Goal: Learn about a topic: Learn about a topic

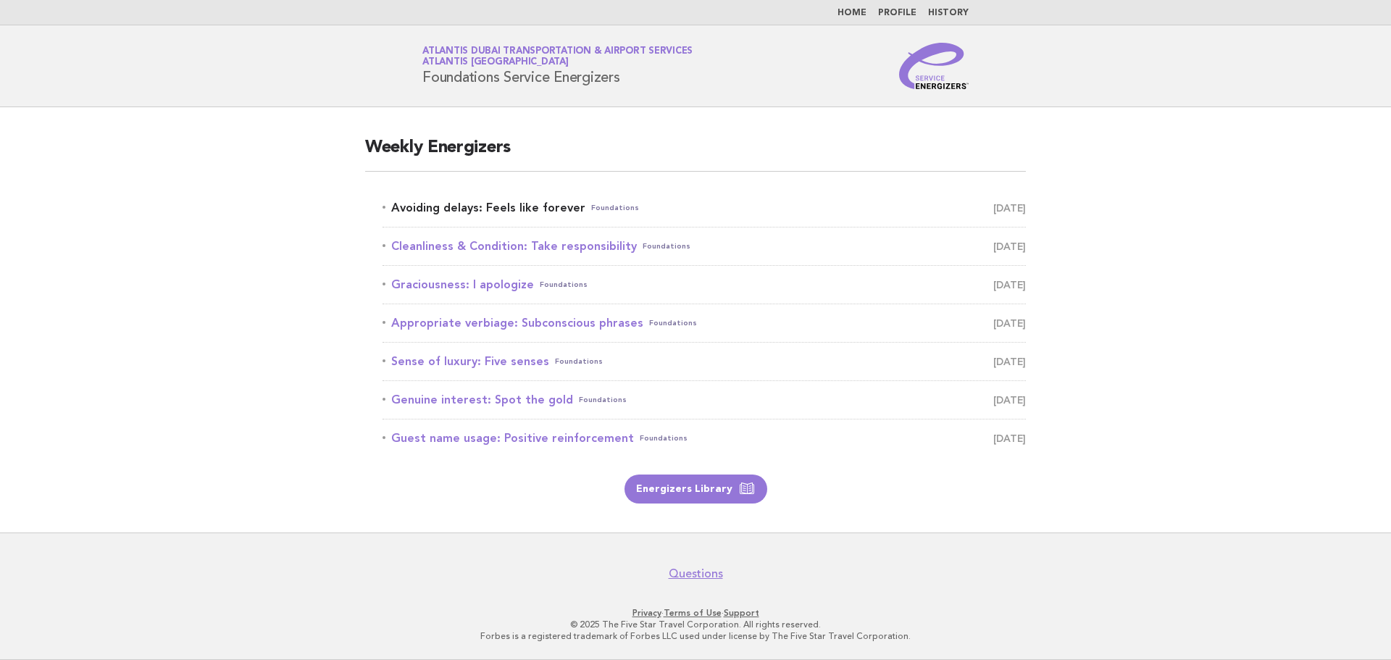
click at [529, 209] on link "Avoiding delays: Feels like forever Foundations September 7" at bounding box center [703, 208] width 643 height 20
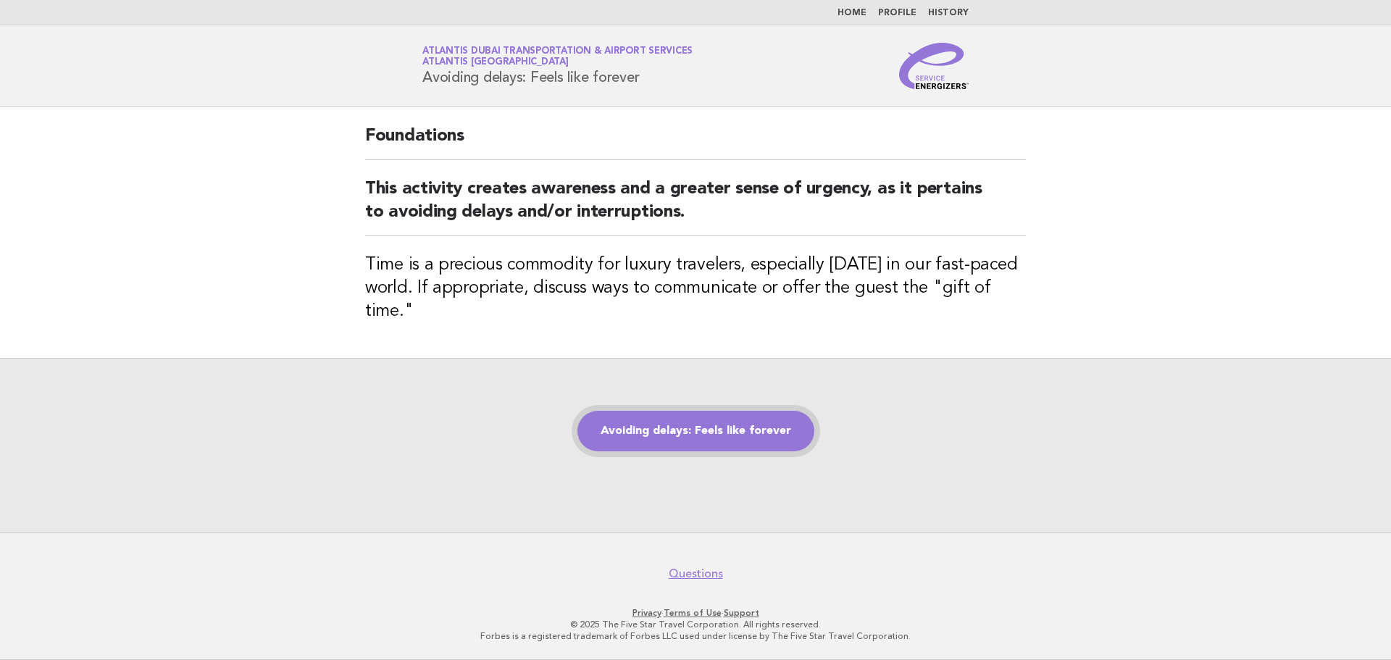
click at [751, 414] on link "Avoiding delays: Feels like forever" at bounding box center [695, 431] width 237 height 41
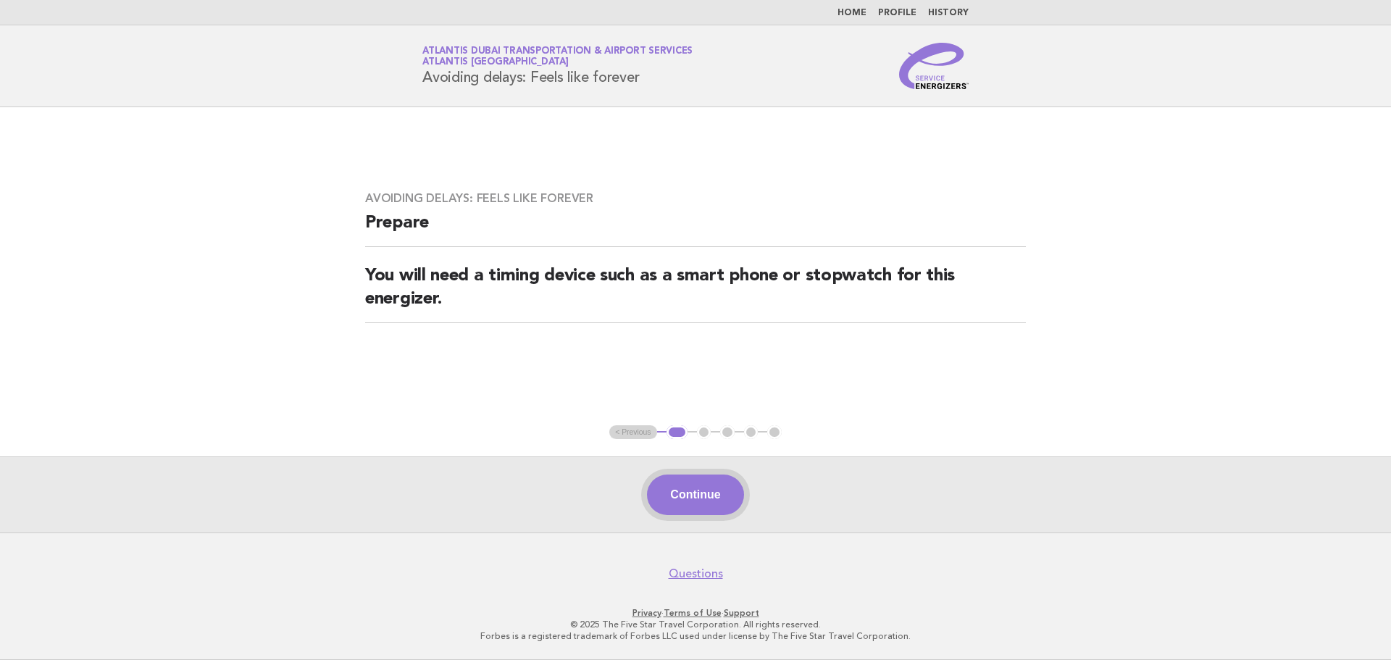
click at [706, 492] on button "Continue" at bounding box center [695, 494] width 96 height 41
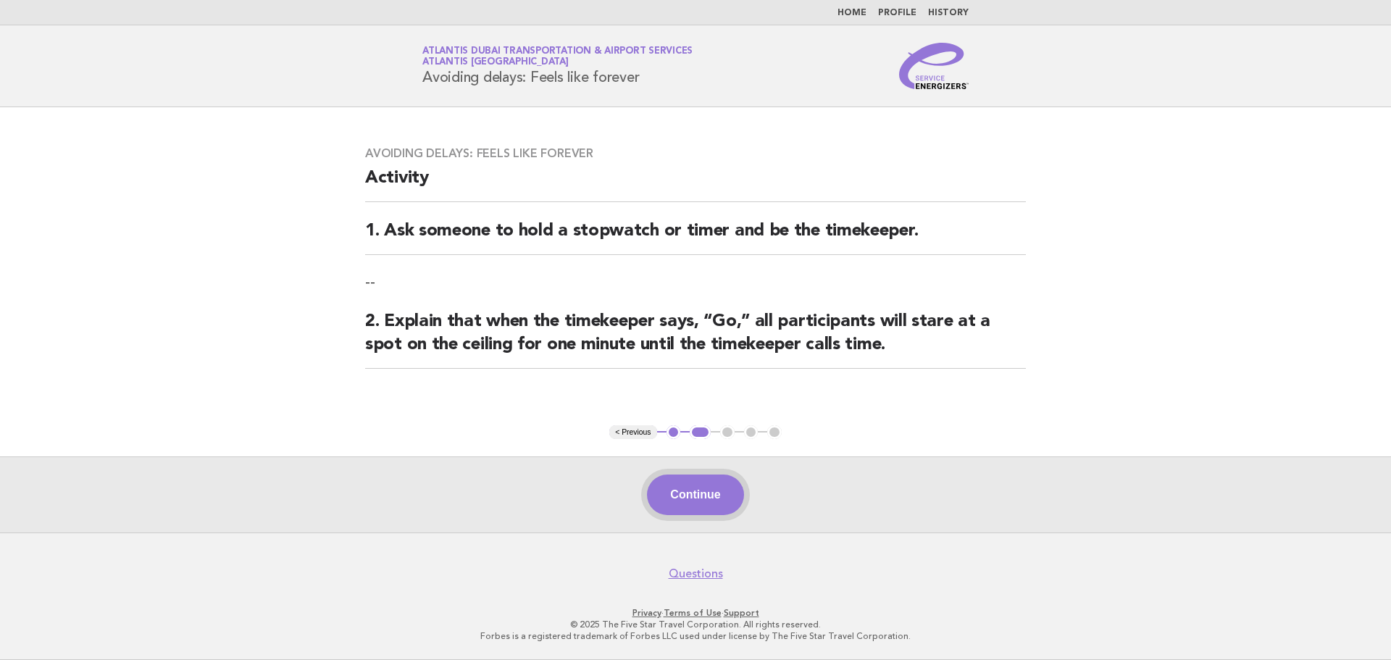
click at [723, 487] on button "Continue" at bounding box center [695, 494] width 96 height 41
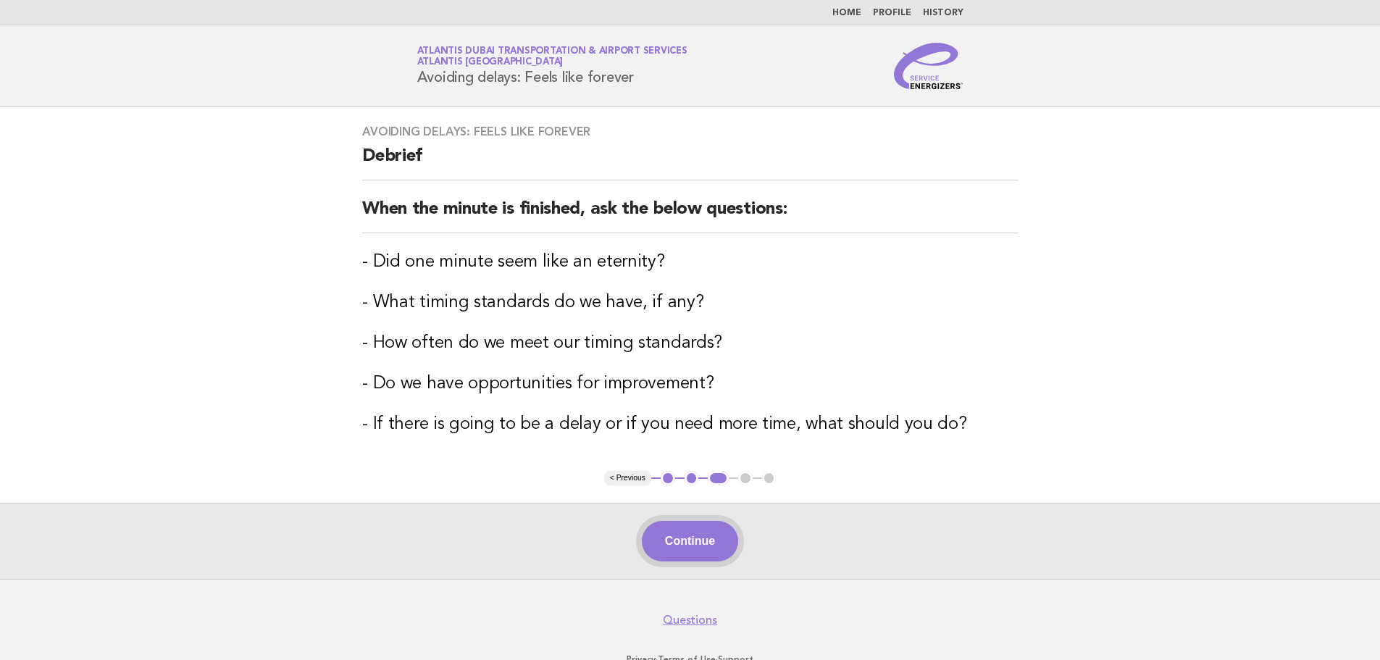
click at [706, 540] on button "Continue" at bounding box center [690, 541] width 96 height 41
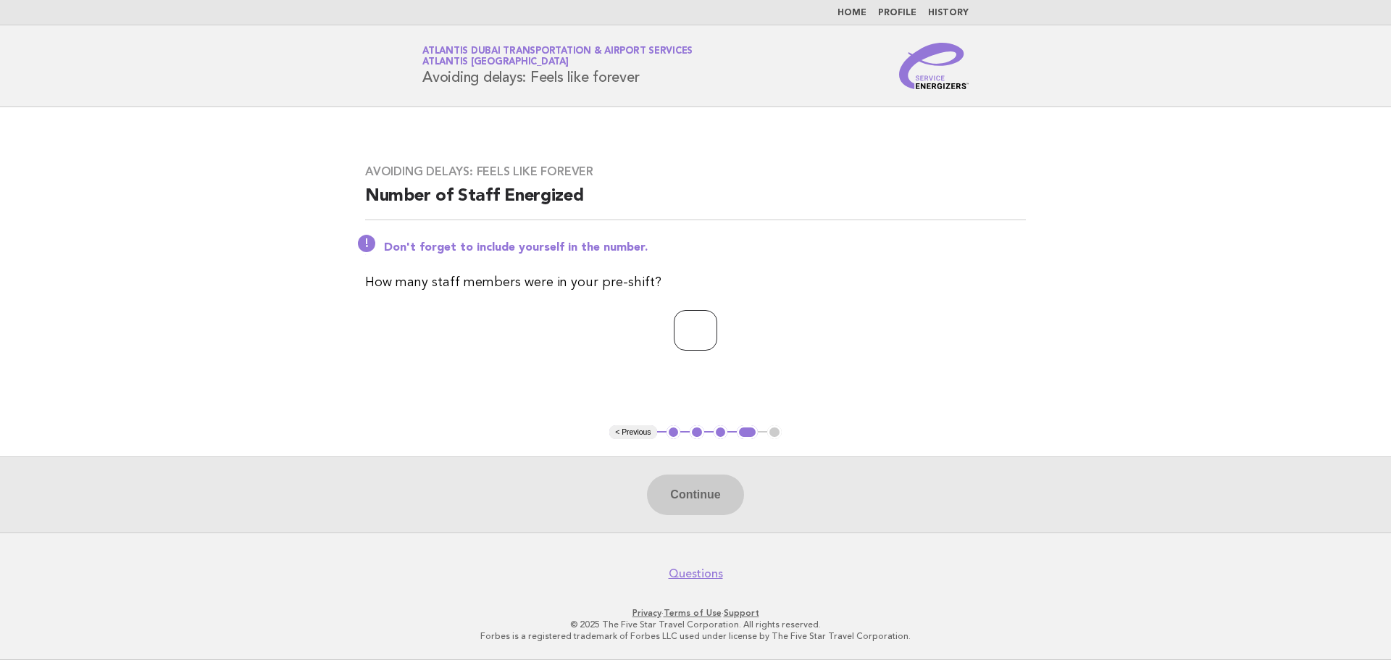
click at [695, 327] on input "number" at bounding box center [695, 330] width 43 height 41
type input "*"
click at [1370, 349] on main "Avoiding delays: Feels like forever Number of Staff Energized Don't forget to i…" at bounding box center [695, 319] width 1391 height 425
click at [719, 522] on div "Continue" at bounding box center [695, 494] width 1391 height 76
click at [719, 509] on button "Continue" at bounding box center [695, 494] width 96 height 41
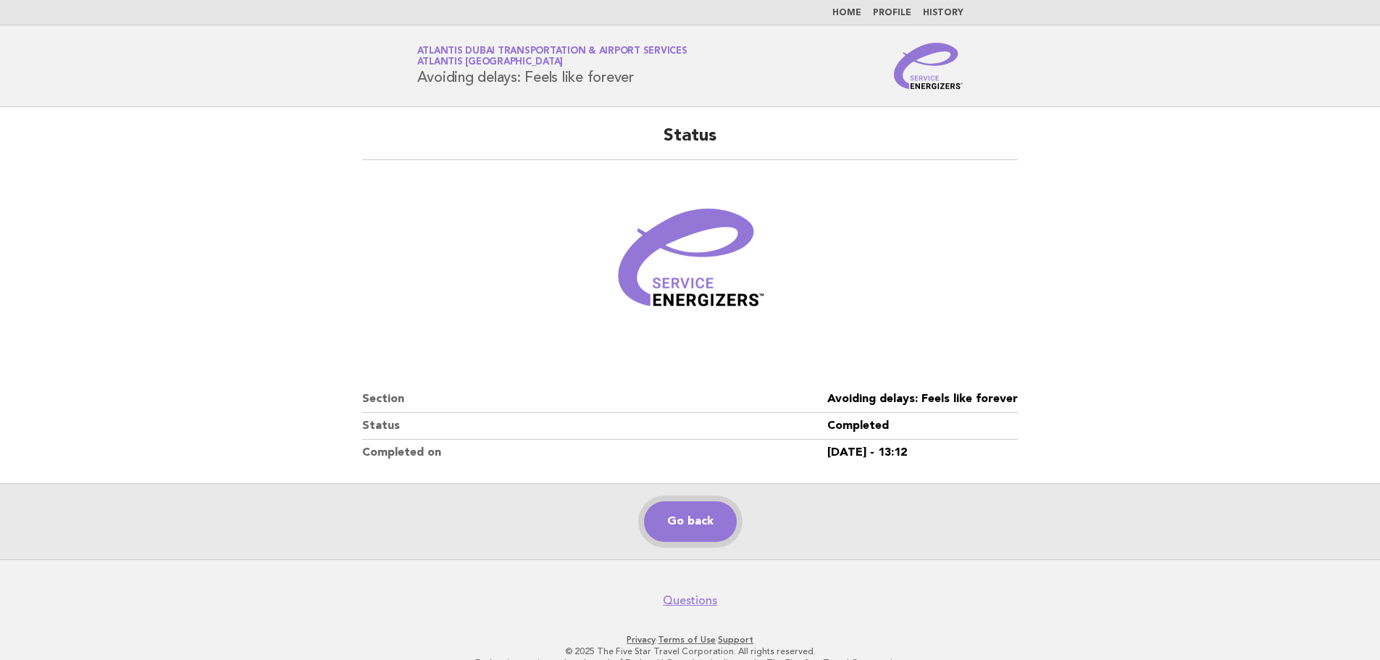
click at [720, 538] on link "Go back" at bounding box center [690, 521] width 93 height 41
